Goal: Task Accomplishment & Management: Manage account settings

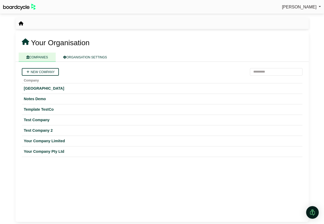
click at [293, 6] on span "[PERSON_NAME]" at bounding box center [299, 7] width 35 height 4
click at [298, 16] on link "Sign Out" at bounding box center [300, 16] width 42 height 10
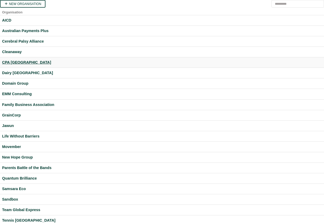
click at [15, 62] on div "CPA Australia" at bounding box center [162, 62] width 320 height 6
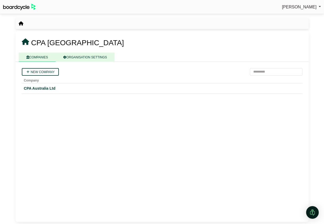
click at [92, 56] on link "ORGANISATION SETTINGS" at bounding box center [85, 57] width 59 height 9
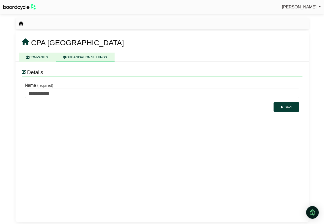
click at [44, 57] on link "COMPANIES" at bounding box center [37, 57] width 37 height 9
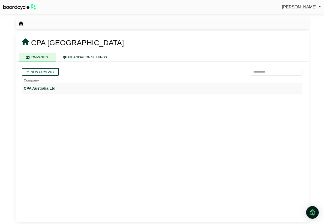
click at [46, 89] on div "CPA Australia Ltd" at bounding box center [162, 89] width 277 height 6
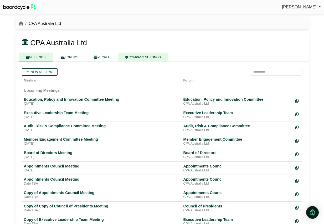
click at [140, 55] on link "COMPANY SETTINGS" at bounding box center [143, 57] width 51 height 9
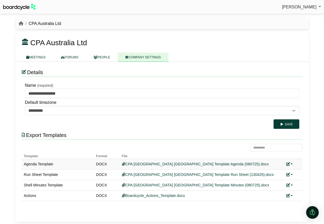
click at [292, 164] on link at bounding box center [290, 164] width 7 height 4
click at [283, 174] on link "Replace custom template" at bounding box center [267, 172] width 54 height 10
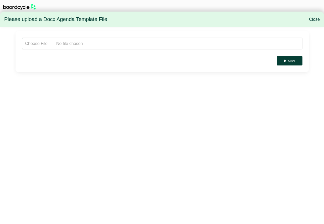
click at [103, 46] on input "file" at bounding box center [162, 44] width 281 height 12
type input "**********"
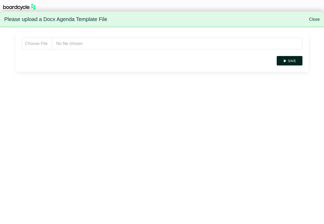
click at [292, 62] on button "Save" at bounding box center [290, 60] width 26 height 9
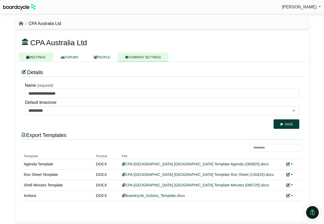
click at [36, 58] on link "MEETINGS" at bounding box center [36, 57] width 35 height 9
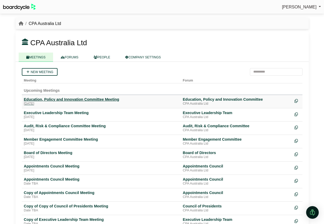
click at [45, 101] on div "Education, Policy and Innovation Committee Meeting" at bounding box center [101, 99] width 155 height 5
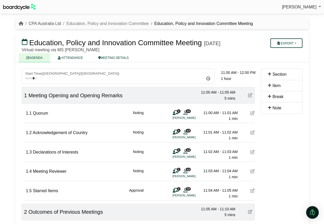
click at [39, 23] on link "CPA Australia Ltd" at bounding box center [45, 23] width 32 height 4
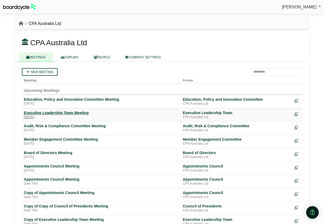
click at [60, 117] on div "[DATE]" at bounding box center [101, 117] width 155 height 4
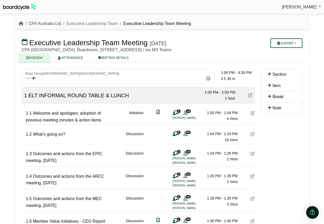
click at [46, 22] on link "CPA Australia Ltd" at bounding box center [45, 23] width 32 height 4
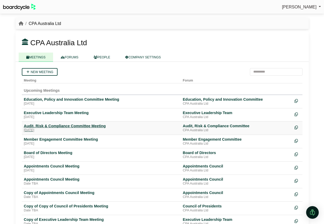
click at [59, 127] on div "Audit, Risk & Compliance Committee Meeting" at bounding box center [101, 126] width 155 height 5
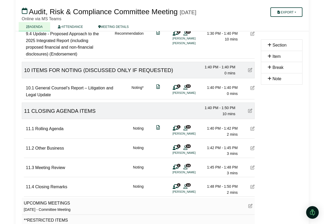
scroll to position [897, 0]
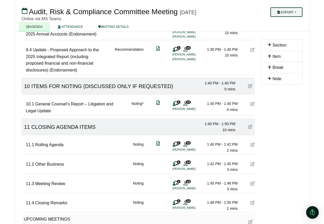
click at [291, 10] on button "Export" at bounding box center [287, 11] width 32 height 9
click at [291, 22] on link "Agenda" at bounding box center [292, 21] width 46 height 8
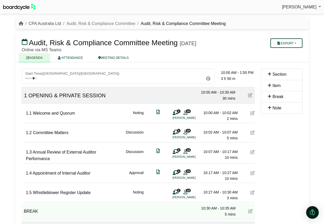
click at [41, 22] on link "CPA Australia Ltd" at bounding box center [45, 23] width 32 height 4
